Goal: Task Accomplishment & Management: Use online tool/utility

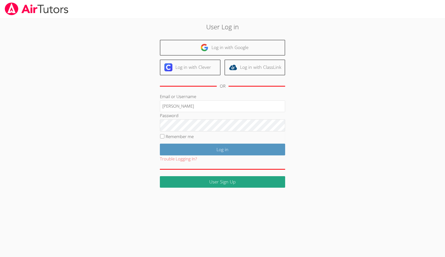
type input "francouri"
type input "[EMAIL_ADDRESS][DOMAIN_NAME]"
click at [222, 149] on input "Log in" at bounding box center [222, 150] width 125 height 12
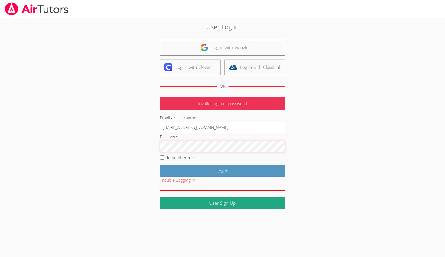
click at [222, 170] on input "Log in" at bounding box center [222, 171] width 125 height 12
click at [180, 157] on label "Remember me" at bounding box center [180, 158] width 28 height 6
click at [164, 157] on input "Remember me" at bounding box center [162, 158] width 4 height 4
checkbox input "true"
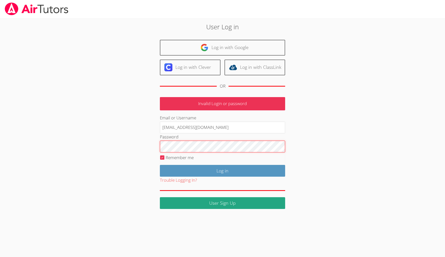
click at [222, 170] on input "Log in" at bounding box center [222, 171] width 125 height 12
click at [296, 145] on div "User Log in Log in with Google Log in with Clever Log in with ClassLink OR Your…" at bounding box center [222, 115] width 240 height 187
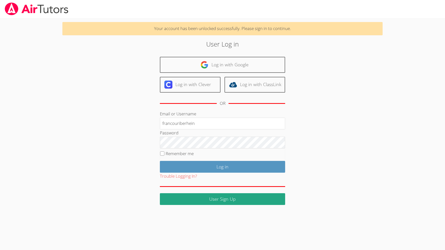
type input "francouriberheinb"
type input "[EMAIL_ADDRESS][DOMAIN_NAME]"
click at [222, 166] on input "Log in" at bounding box center [222, 167] width 125 height 12
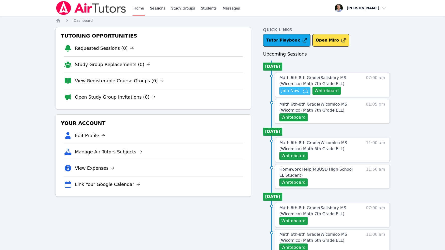
click at [298, 90] on span "Join Now" at bounding box center [290, 91] width 18 height 6
click at [331, 81] on link "Math 6th-8th Grade ( Salisbury MS (Wicomico) Math 7th Grade ELL )" at bounding box center [318, 81] width 79 height 12
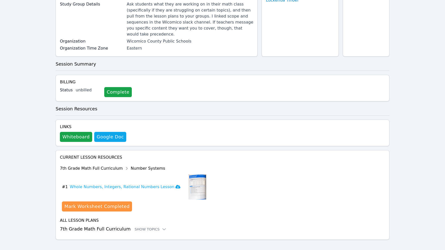
scroll to position [72, 0]
click at [101, 184] on h3 "Whole Numbers, Integers, Rational Numbers Lesson" at bounding box center [125, 187] width 110 height 6
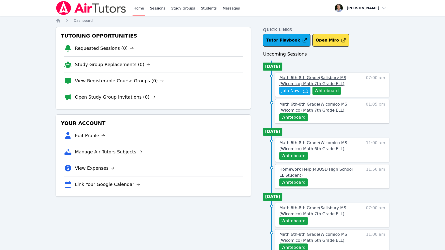
click at [289, 85] on span "Math 6th-8th Grade ( Salisbury MS (Wicomico) Math 7th Grade ELL )" at bounding box center [312, 80] width 67 height 11
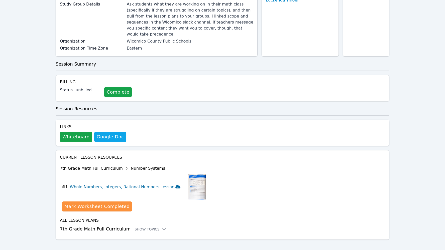
scroll to position [72, 0]
click at [112, 165] on div "7th Grade Math Full Curriculum Number Systems" at bounding box center [133, 169] width 146 height 8
click at [84, 165] on div "7th Grade Math Full Curriculum Number Systems" at bounding box center [133, 169] width 146 height 8
click at [151, 227] on div "Show Topics" at bounding box center [151, 229] width 32 height 5
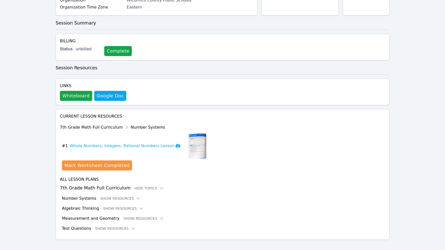
scroll to position [113, 0]
click at [136, 196] on icon at bounding box center [138, 198] width 5 height 5
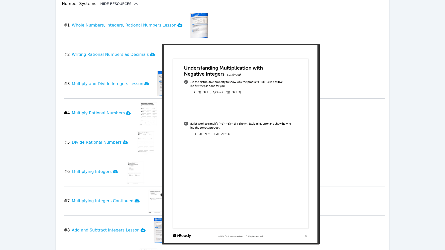
scroll to position [312, 0]
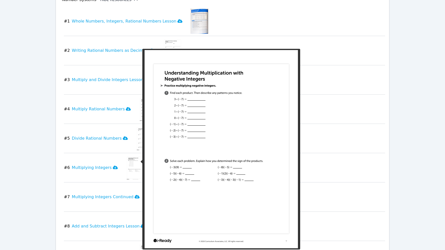
click at [133, 163] on img at bounding box center [135, 167] width 19 height 25
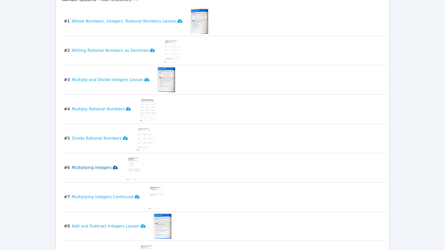
click at [101, 165] on h3 "Multiplying Integers" at bounding box center [95, 168] width 46 height 6
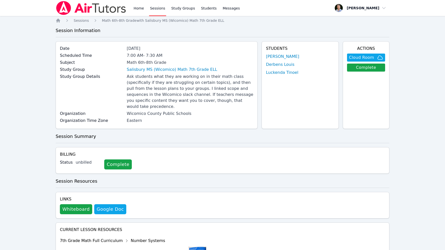
scroll to position [0, 0]
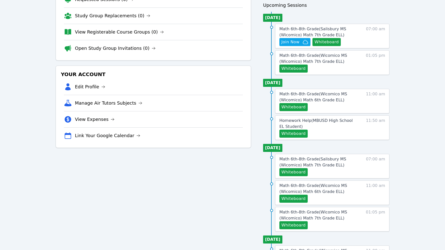
scroll to position [51, 0]
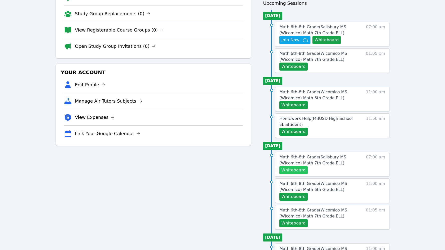
click at [298, 171] on button "Whiteboard" at bounding box center [293, 170] width 28 height 8
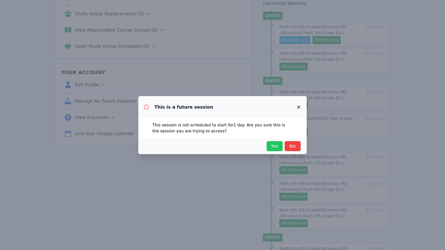
click at [275, 148] on span "Yes" at bounding box center [274, 146] width 11 height 7
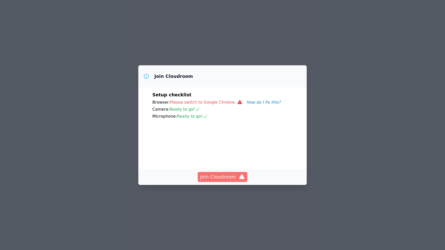
click at [224, 176] on span "Join Cloudroom" at bounding box center [222, 177] width 45 height 7
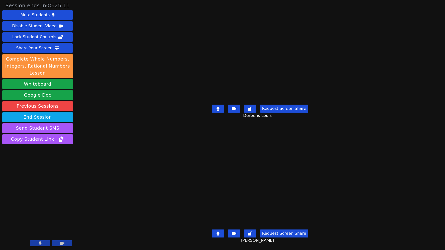
click at [224, 108] on button at bounding box center [218, 109] width 12 height 8
click at [220, 108] on icon at bounding box center [217, 108] width 5 height 4
click at [44, 85] on button "Whiteboard" at bounding box center [37, 84] width 71 height 10
click at [231, 1] on div "Derbens Louis Request Screen Share Derbens Louis" at bounding box center [259, 62] width 187 height 125
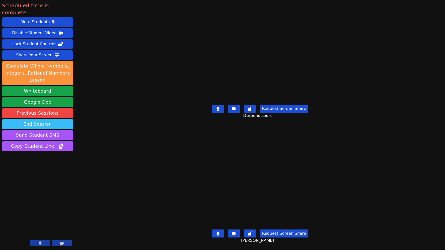
click at [57, 119] on button "End Session" at bounding box center [37, 124] width 71 height 10
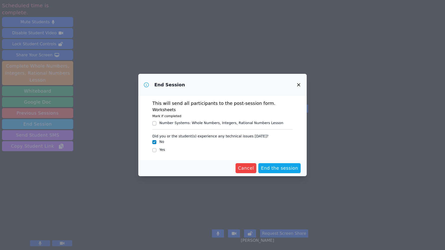
click at [218, 125] on div "Number Systems : Whole Numbers, Integers, Rational Numbers Lesson" at bounding box center [221, 122] width 124 height 5
click at [156, 125] on input "Number Systems : Whole Numbers, Integers, Rational Numbers Lesson" at bounding box center [154, 123] width 4 height 4
checkbox input "true"
click at [283, 171] on span "End the session" at bounding box center [279, 168] width 37 height 7
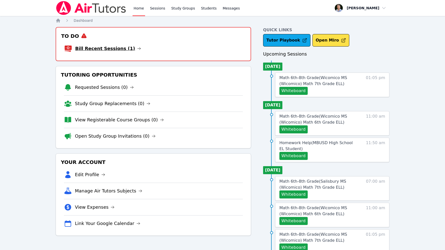
click at [115, 50] on link "Bill Recent Sessions (1)" at bounding box center [108, 48] width 66 height 7
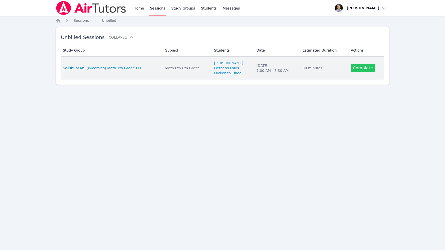
click at [362, 67] on link "Complete" at bounding box center [363, 68] width 24 height 8
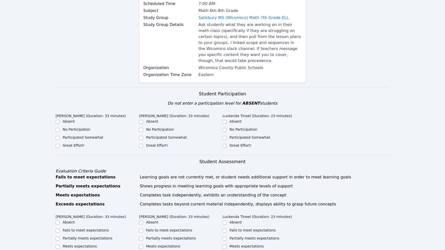
scroll to position [75, 0]
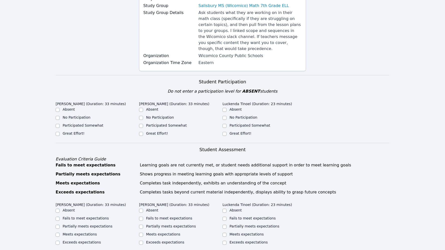
click at [234, 138] on div "Luckenda Tinoel (Duration: 23 minutes) Absent No Participation Participated Som…" at bounding box center [263, 119] width 83 height 41
click at [234, 135] on label "Great Effort!" at bounding box center [240, 134] width 22 height 4
click at [226, 135] on input "Great Effort!" at bounding box center [224, 134] width 4 height 4
checkbox input "true"
click at [165, 134] on label "Great Effort!" at bounding box center [157, 134] width 22 height 4
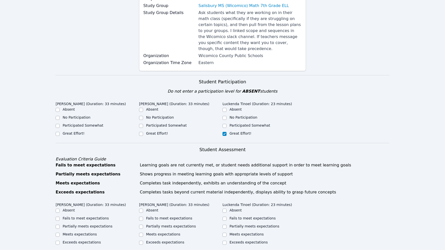
click at [143, 134] on input "Great Effort!" at bounding box center [141, 134] width 4 height 4
checkbox input "true"
click at [80, 132] on label "Great Effort!" at bounding box center [74, 134] width 22 height 4
click at [60, 132] on input "Great Effort!" at bounding box center [58, 134] width 4 height 4
checkbox input "true"
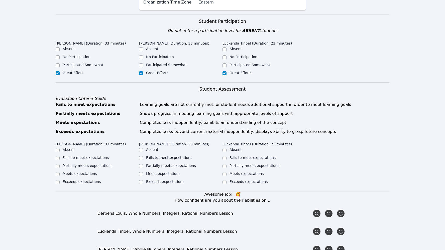
scroll to position [136, 0]
click at [88, 168] on div "Partially meets expectations" at bounding box center [88, 165] width 50 height 5
click at [91, 165] on label "Partially meets expectations" at bounding box center [88, 166] width 50 height 4
click at [60, 165] on input "Partially meets expectations" at bounding box center [58, 166] width 4 height 4
click at [93, 164] on label "Partially meets expectations" at bounding box center [88, 166] width 50 height 4
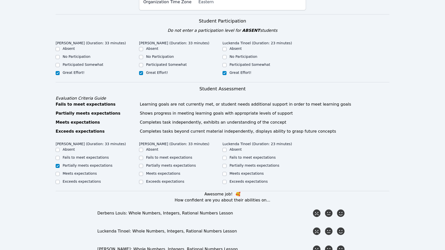
click at [60, 164] on input "Partially meets expectations" at bounding box center [58, 166] width 4 height 4
checkbox input "true"
click at [162, 174] on label "Meets expectations" at bounding box center [163, 174] width 34 height 4
click at [143, 174] on input "Meets expectations" at bounding box center [141, 174] width 4 height 4
checkbox input "true"
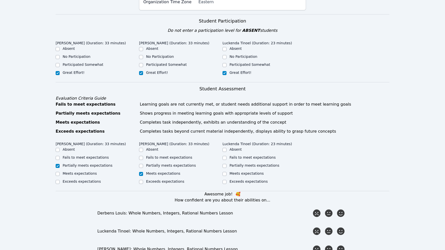
click at [246, 182] on label "Exceeds expectations" at bounding box center [248, 182] width 38 height 4
click at [226, 182] on input "Exceeds expectations" at bounding box center [224, 182] width 4 height 4
checkbox input "true"
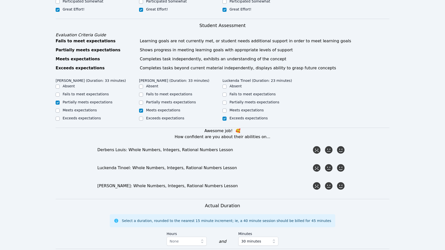
scroll to position [201, 0]
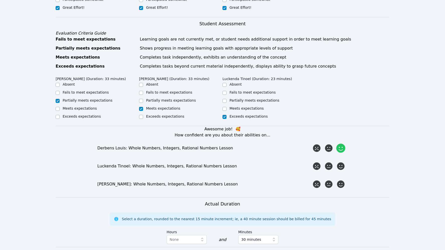
click at [344, 147] on icon at bounding box center [340, 148] width 9 height 9
click at [0, 0] on input "radio" at bounding box center [0, 0] width 0 height 0
click at [342, 173] on div "Awesome job! 🥰 How confident are you about their abilities on... Derbens Louis:…" at bounding box center [223, 157] width 334 height 63
click at [342, 167] on icon at bounding box center [340, 166] width 9 height 9
click at [0, 0] on input "radio" at bounding box center [0, 0] width 0 height 0
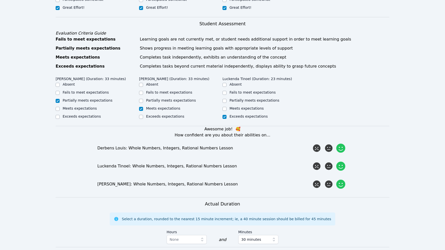
click at [342, 184] on icon at bounding box center [340, 184] width 9 height 9
click at [0, 0] on input "radio" at bounding box center [0, 0] width 0 height 0
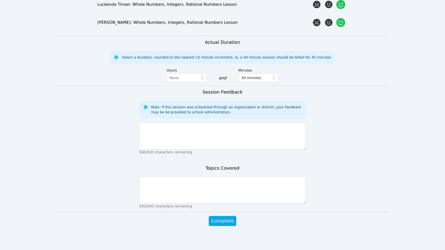
scroll to position [363, 0]
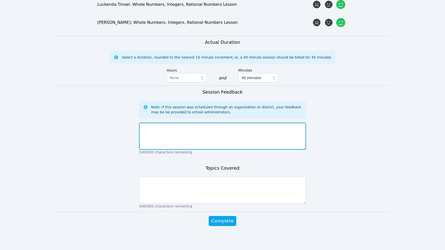
click at [253, 135] on textarea at bounding box center [222, 136] width 167 height 27
type textarea "First session went well!"
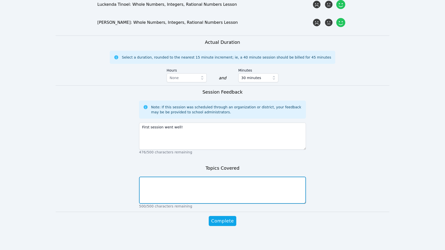
type textarea "S"
type textarea "We went over multiplication and division."
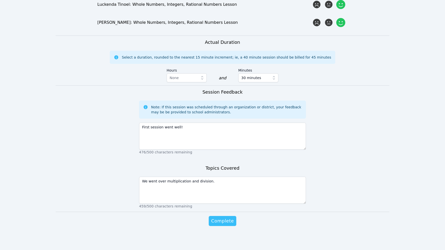
click at [214, 224] on span "Complete" at bounding box center [222, 221] width 23 height 7
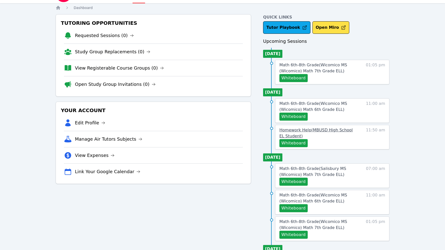
scroll to position [17, 0]
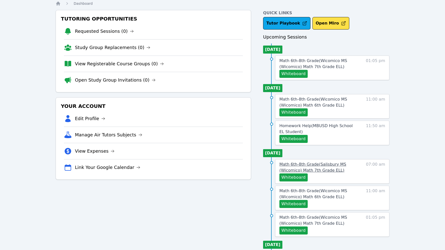
click at [316, 165] on span "Math 6th-8th Grade ( Salisbury MS (Wicomico) Math 7th Grade ELL )" at bounding box center [312, 167] width 67 height 11
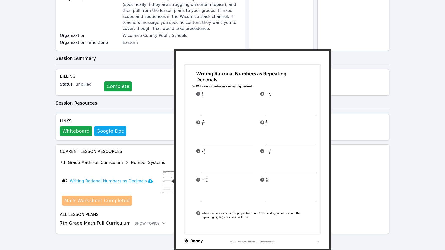
scroll to position [78, 0]
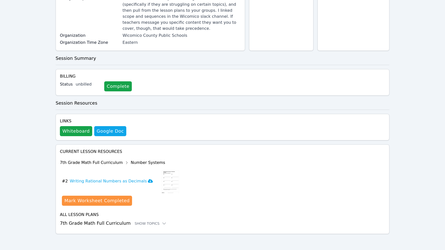
click at [105, 163] on div "7th Grade Math Full Curriculum Number Systems" at bounding box center [120, 163] width 120 height 8
click at [162, 223] on icon at bounding box center [164, 223] width 5 height 5
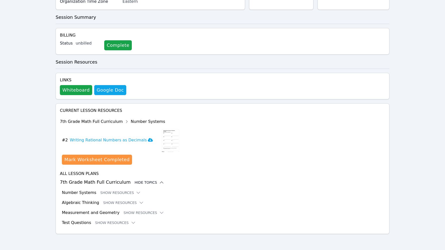
scroll to position [119, 0]
click at [139, 204] on icon at bounding box center [141, 202] width 5 height 5
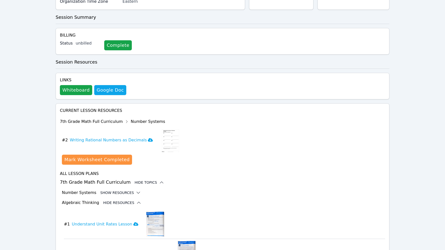
click at [137, 193] on icon at bounding box center [138, 193] width 3 height 2
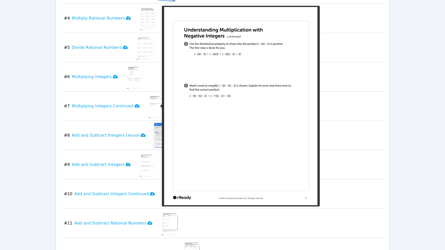
scroll to position [407, 0]
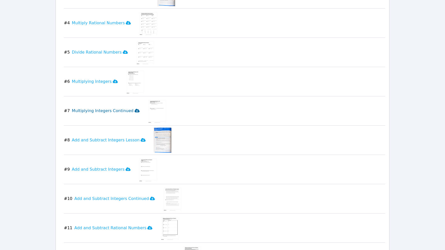
click at [125, 109] on h3 "Multiplying Integers Continued" at bounding box center [106, 111] width 68 height 6
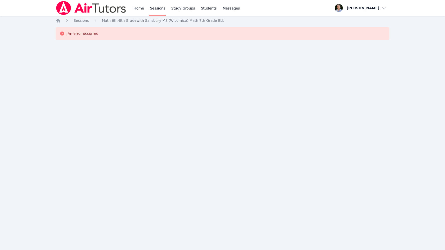
scroll to position [0, 0]
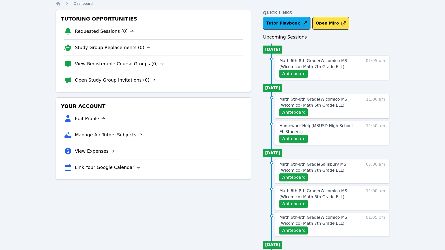
click at [341, 169] on link "Math 6th-8th Grade ( Salisbury MS (Wicomico) Math 7th Grade ELL )" at bounding box center [318, 168] width 79 height 12
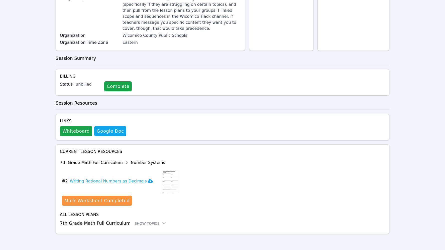
scroll to position [78, 0]
click at [143, 222] on div "Show Topics" at bounding box center [151, 223] width 32 height 5
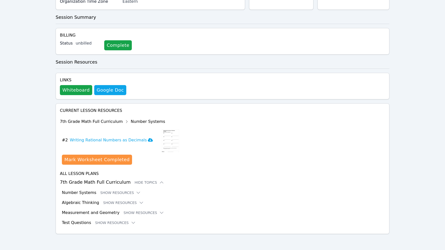
scroll to position [119, 0]
click at [129, 191] on button "Show Resources" at bounding box center [120, 192] width 41 height 5
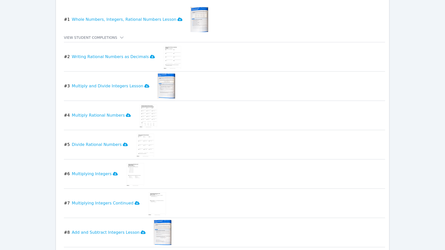
scroll to position [315, 0]
click at [106, 202] on h3 "Multiplying Integers Continued" at bounding box center [106, 203] width 68 height 6
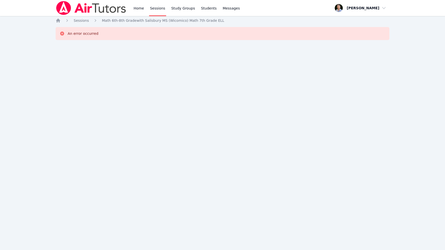
scroll to position [0, 0]
